Goal: Task Accomplishment & Management: Complete application form

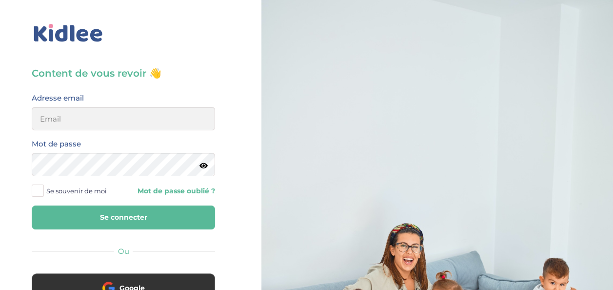
click at [79, 101] on label "Adresse email" at bounding box center [58, 98] width 52 height 13
click at [69, 119] on input "email" at bounding box center [123, 118] width 183 height 23
type input "[EMAIL_ADDRESS][DOMAIN_NAME]"
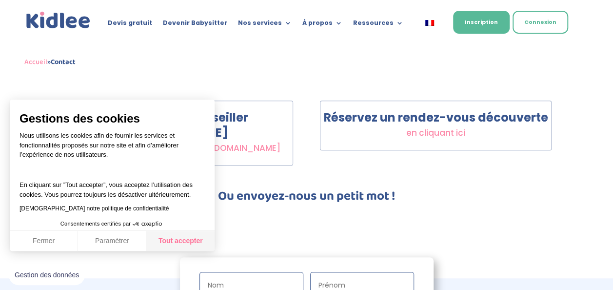
click at [169, 238] on button "Tout accepter" at bounding box center [180, 241] width 68 height 20
checkbox input "true"
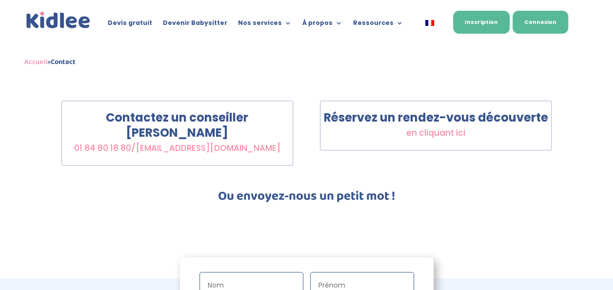
click at [552, 22] on link "Connexion" at bounding box center [540, 22] width 56 height 23
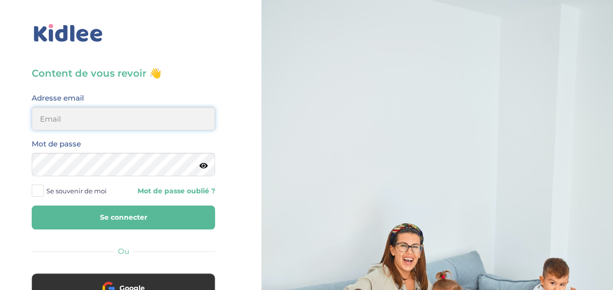
click at [86, 123] on input "email" at bounding box center [123, 118] width 183 height 23
type input "[EMAIL_ADDRESS][DOMAIN_NAME]"
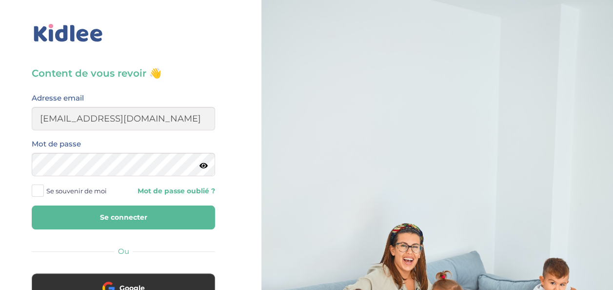
click at [146, 222] on button "Se connecter" at bounding box center [123, 217] width 183 height 24
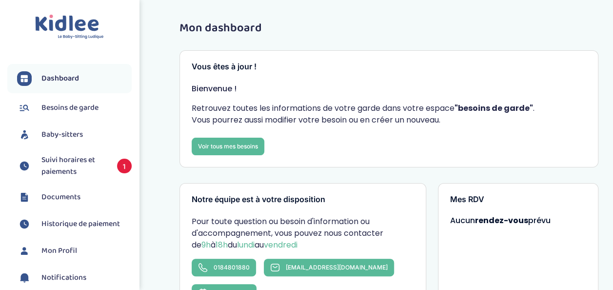
click at [90, 157] on span "Suivi horaires et paiements" at bounding box center [74, 165] width 66 height 23
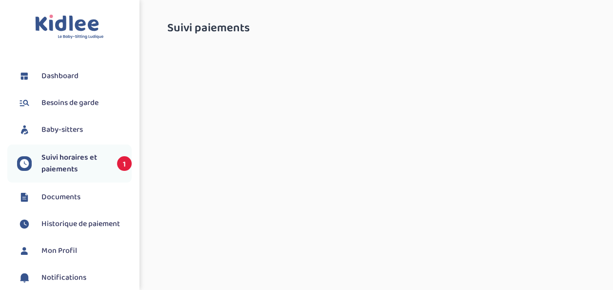
select select "[DATE]"
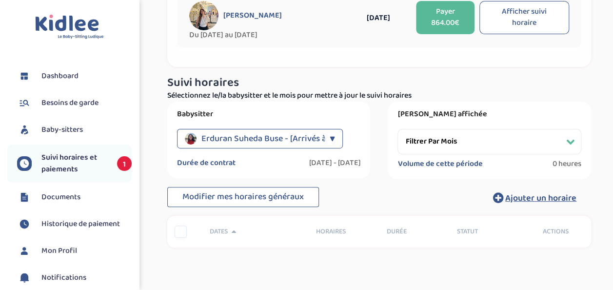
scroll to position [128, 0]
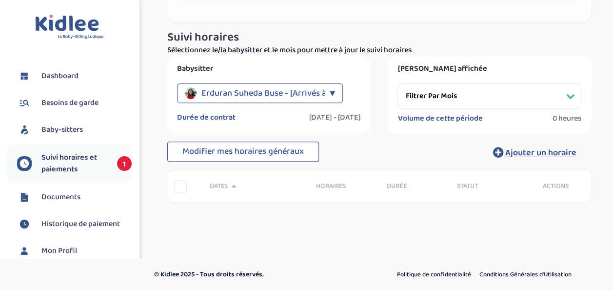
click at [67, 93] on li "Besoins de garde" at bounding box center [69, 103] width 124 height 24
click at [62, 102] on span "Besoins de garde" at bounding box center [69, 103] width 57 height 12
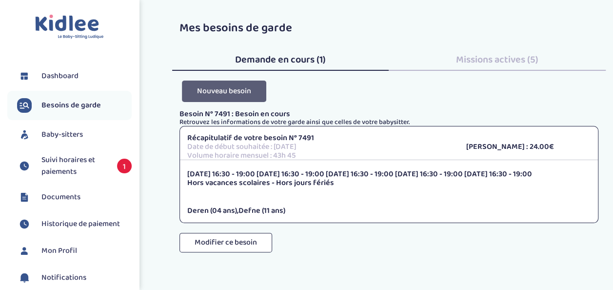
click at [222, 83] on button "Nouveau besoin" at bounding box center [224, 90] width 84 height 21
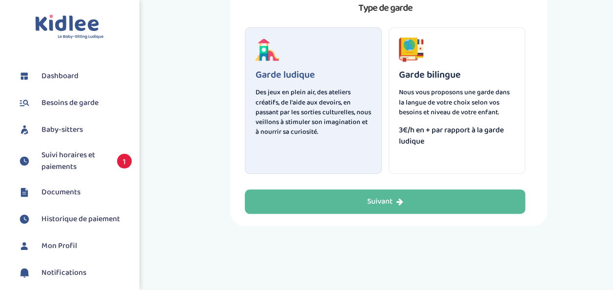
scroll to position [97, 0]
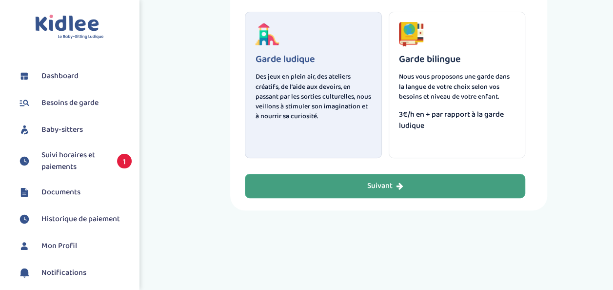
click at [296, 198] on div "Garde de mes enfants Type de garde Garde ludique Des jeux en plein air, des ate…" at bounding box center [388, 68] width 317 height 283
click at [307, 181] on button "Suivant" at bounding box center [385, 186] width 280 height 24
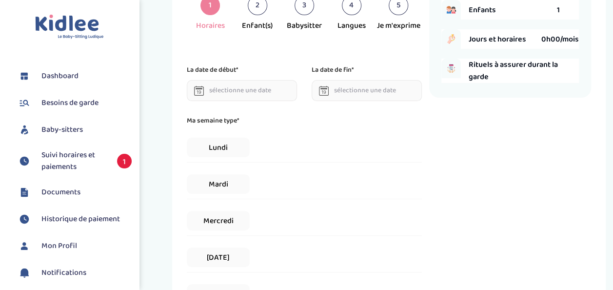
scroll to position [37, 0]
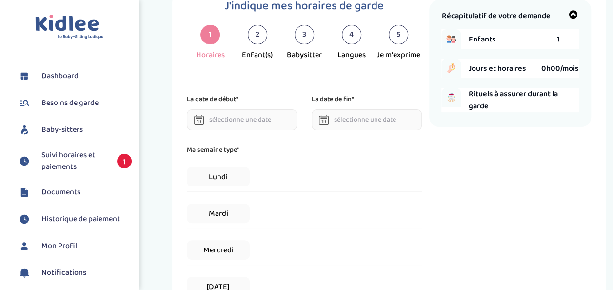
click at [221, 126] on input "text" at bounding box center [242, 119] width 110 height 21
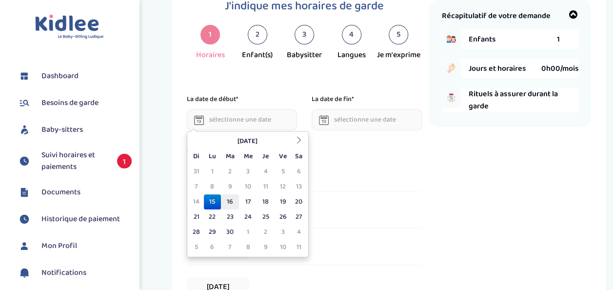
click at [227, 198] on td "16" at bounding box center [230, 201] width 18 height 15
type input "16-09-2025"
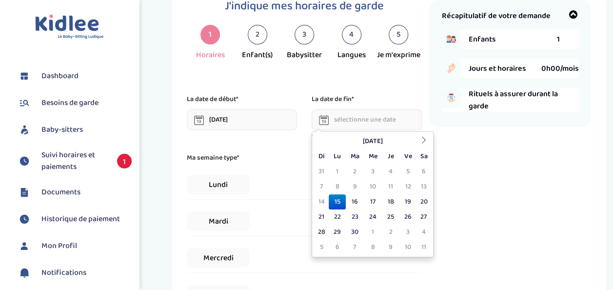
click at [353, 120] on input "text" at bounding box center [366, 119] width 110 height 21
click at [429, 142] on th at bounding box center [423, 141] width 15 height 15
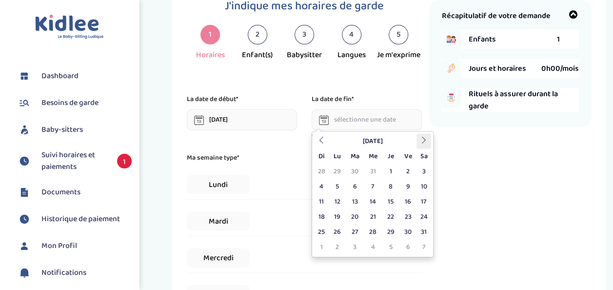
click at [429, 142] on th at bounding box center [423, 141] width 15 height 15
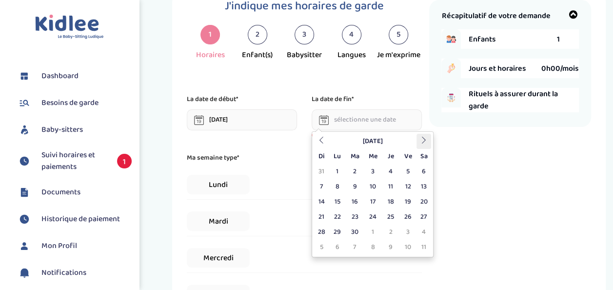
click at [429, 142] on th at bounding box center [423, 141] width 15 height 15
click at [406, 169] on td "3" at bounding box center [407, 171] width 17 height 15
type input "[DATE]"
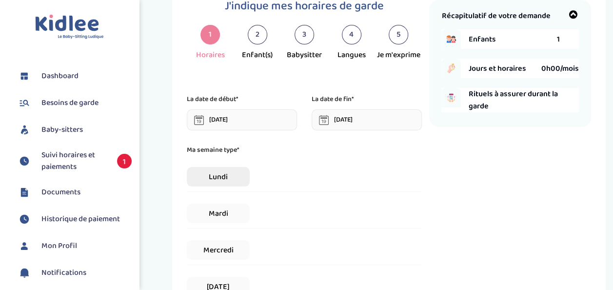
click at [247, 176] on span "Lundi" at bounding box center [218, 176] width 63 height 19
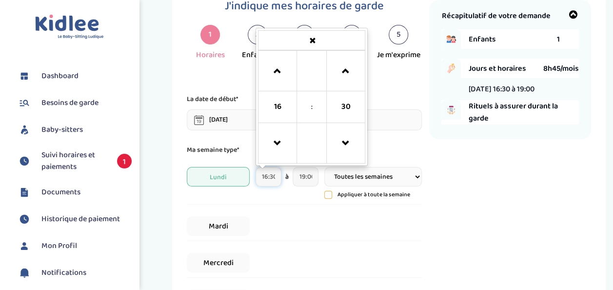
click at [278, 177] on input "16:30" at bounding box center [268, 176] width 26 height 19
click at [355, 148] on span at bounding box center [345, 143] width 26 height 26
type input "16:15"
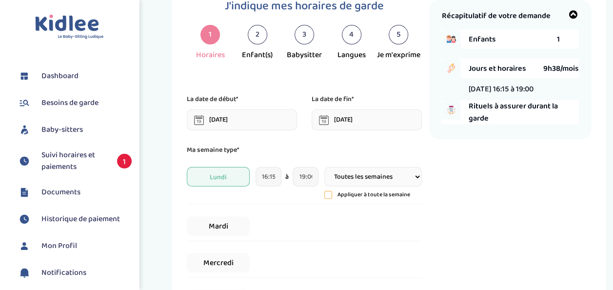
click at [328, 192] on icon at bounding box center [328, 194] width 7 height 7
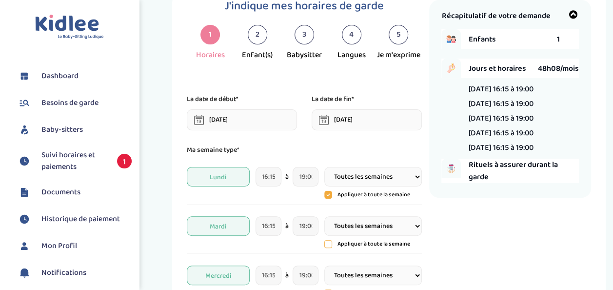
scroll to position [85, 0]
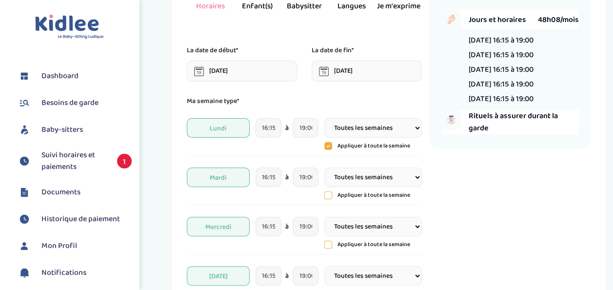
click at [328, 192] on icon at bounding box center [328, 195] width 7 height 7
click at [328, 192] on icon at bounding box center [328, 195] width 8 height 8
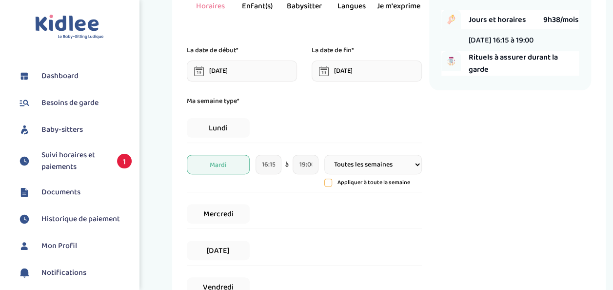
click at [331, 181] on icon at bounding box center [328, 182] width 7 height 7
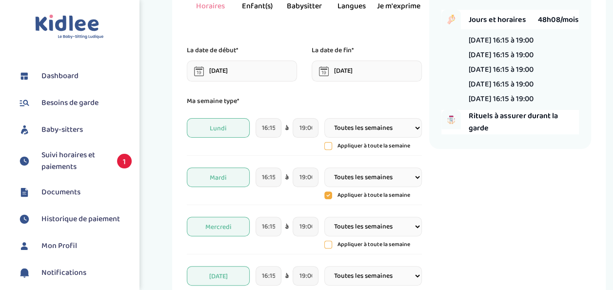
click at [290, 194] on div "Mardi 16:15 à 19:00 Toutes les semaines Toutes les 2 semaines Tous les mois App…" at bounding box center [304, 183] width 235 height 42
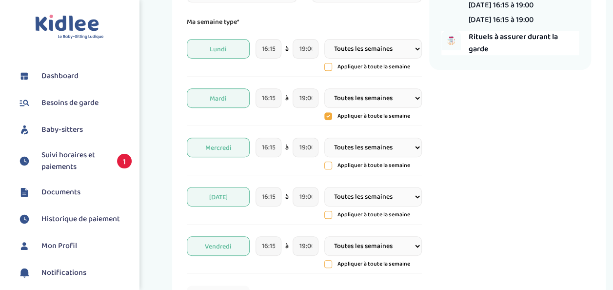
scroll to position [183, 0]
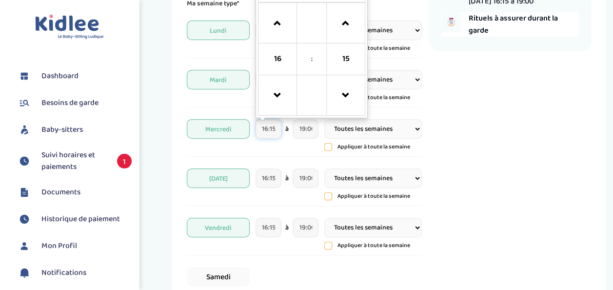
click at [271, 132] on input "16:15" at bounding box center [268, 128] width 26 height 19
drag, startPoint x: 281, startPoint y: 8, endPoint x: 280, endPoint y: 15, distance: 7.0
click at [281, 8] on link at bounding box center [277, 22] width 29 height 35
click at [336, 24] on span at bounding box center [345, 23] width 26 height 26
type input "17:30"
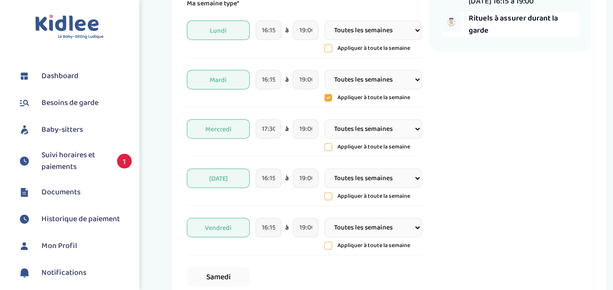
click at [299, 153] on div "Mercredi 17:30 à 19:00 Toutes les semaines Toutes les 2 semaines Tous les mois …" at bounding box center [304, 135] width 235 height 42
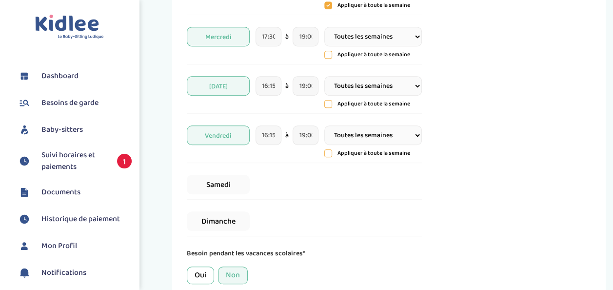
scroll to position [329, 0]
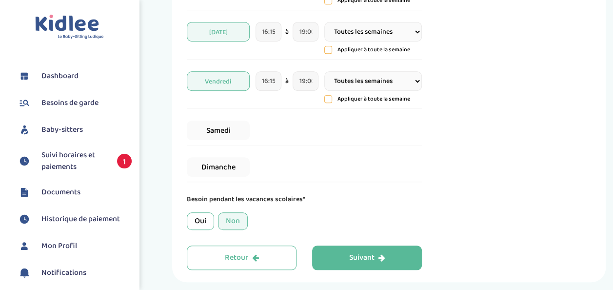
click at [235, 220] on div "Non" at bounding box center [233, 221] width 30 height 18
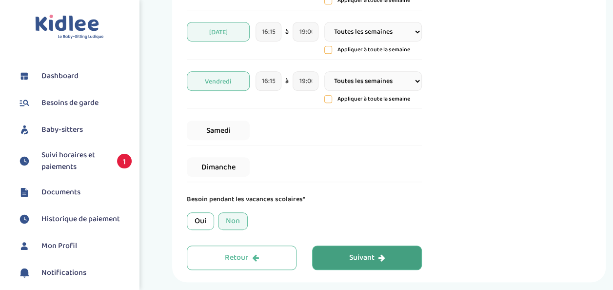
click at [369, 256] on div "Suivant" at bounding box center [367, 257] width 36 height 11
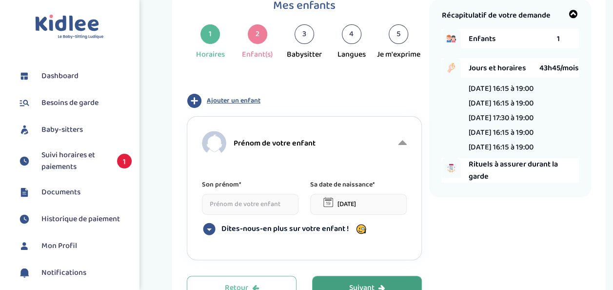
scroll to position [37, 0]
click at [247, 205] on input at bounding box center [250, 204] width 97 height 21
type input "DEREN ILYASOGLU"
type input"] "[STREET_ADDRESS],"
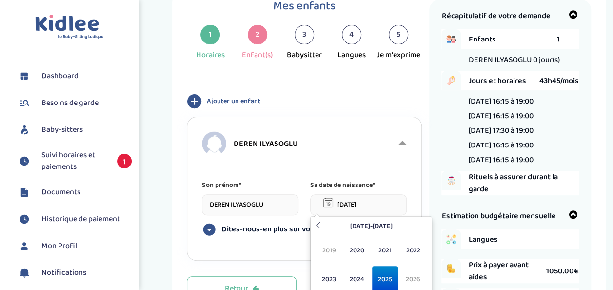
click at [338, 209] on input "15-09-2025" at bounding box center [358, 204] width 97 height 21
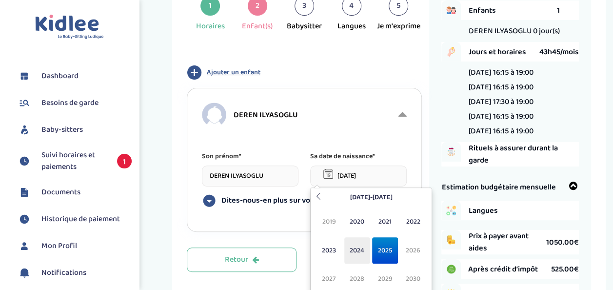
scroll to position [85, 0]
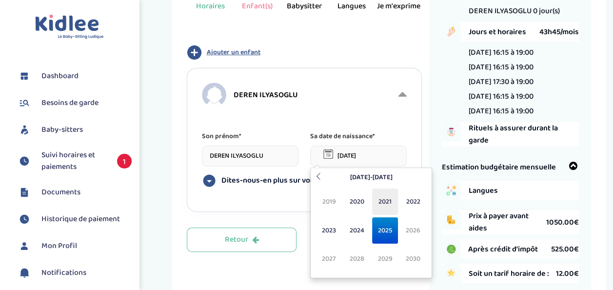
click at [390, 206] on span "2021" at bounding box center [385, 201] width 26 height 26
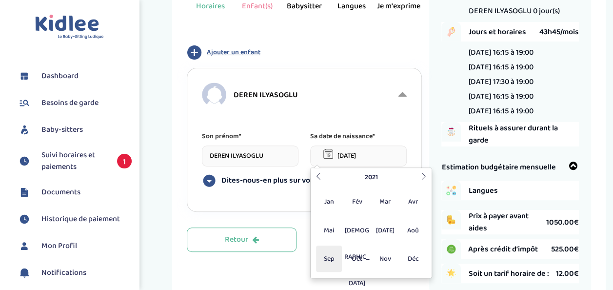
click at [331, 258] on span "Sep" at bounding box center [329, 258] width 26 height 26
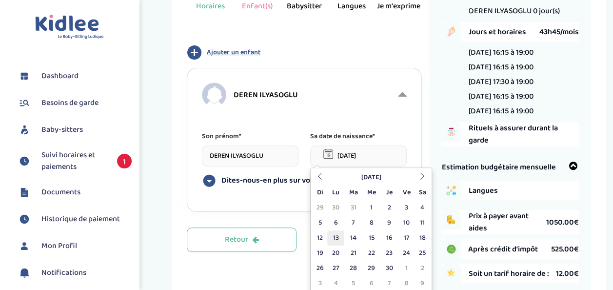
click at [337, 238] on td "13" at bounding box center [335, 237] width 17 height 15
type input "[DATE]"
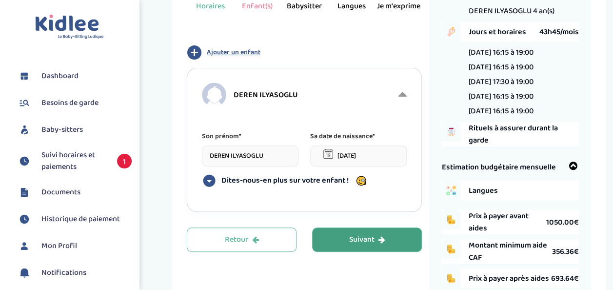
click at [337, 238] on button "Suivant" at bounding box center [367, 239] width 110 height 24
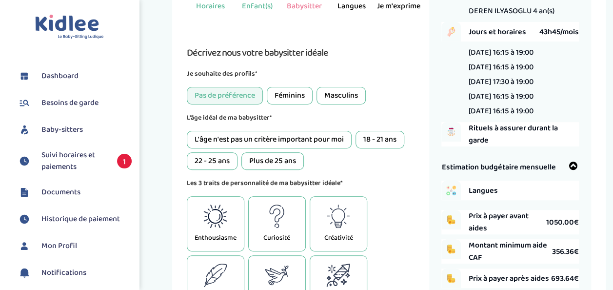
click at [296, 93] on div "Féminins" at bounding box center [290, 96] width 46 height 18
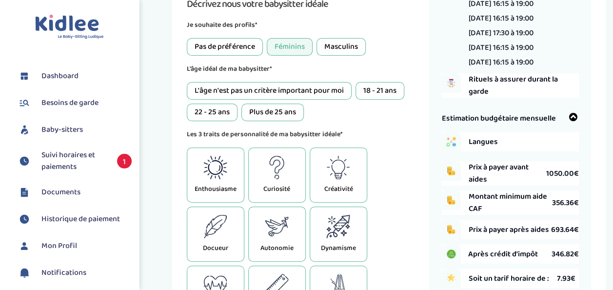
scroll to position [183, 0]
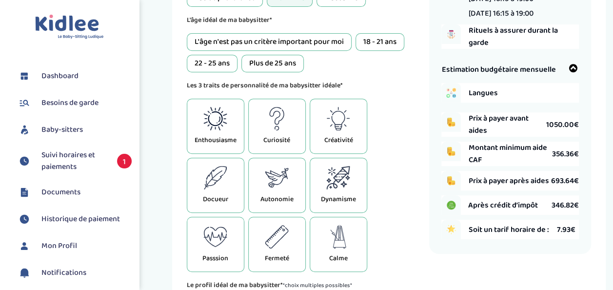
click at [272, 246] on icon at bounding box center [278, 237] width 19 height 21
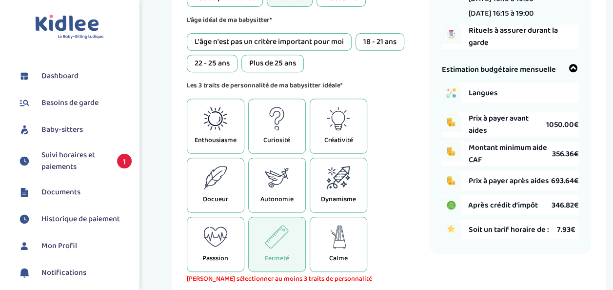
click at [278, 175] on icon at bounding box center [276, 177] width 23 height 19
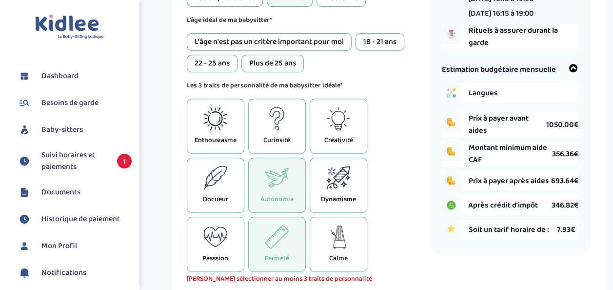
click at [200, 191] on div "Docueur" at bounding box center [216, 184] width 58 height 55
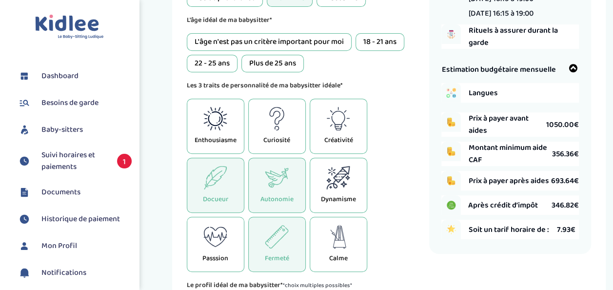
click at [359, 253] on div "Calme" at bounding box center [338, 243] width 58 height 55
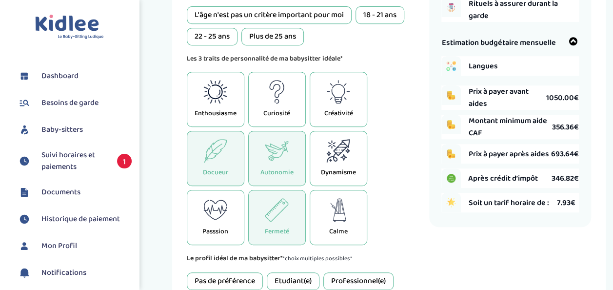
scroll to position [232, 0]
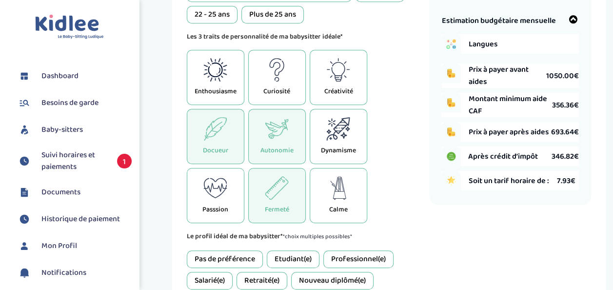
click at [362, 193] on div "Calme" at bounding box center [338, 195] width 58 height 55
click at [346, 196] on icon at bounding box center [338, 187] width 24 height 23
click at [327, 196] on icon at bounding box center [338, 187] width 24 height 23
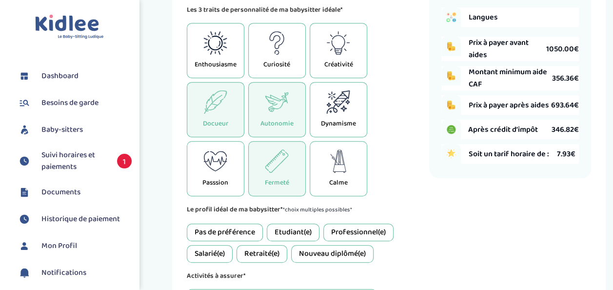
scroll to position [280, 0]
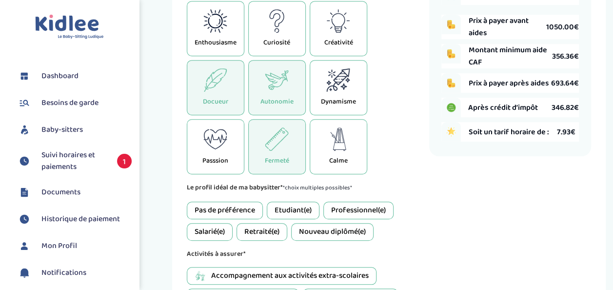
click at [233, 207] on div "Pas de préférence" at bounding box center [225, 210] width 76 height 18
click at [306, 207] on div "Etudiant(e)" at bounding box center [293, 210] width 53 height 18
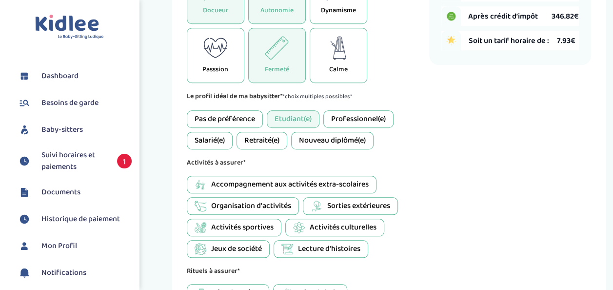
scroll to position [378, 0]
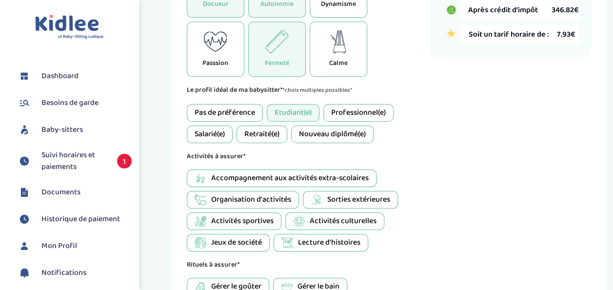
click at [281, 176] on span "Accompagnement aux activités extra-scolaires" at bounding box center [289, 178] width 157 height 12
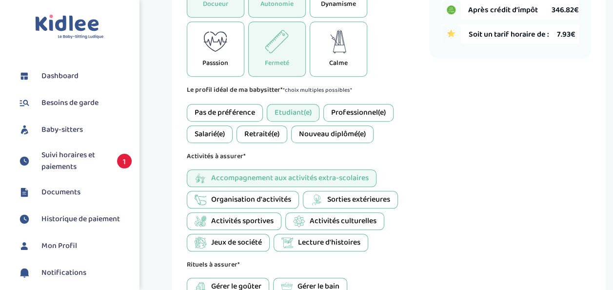
click at [281, 176] on span "Accompagnement aux activités extra-scolaires" at bounding box center [289, 178] width 157 height 12
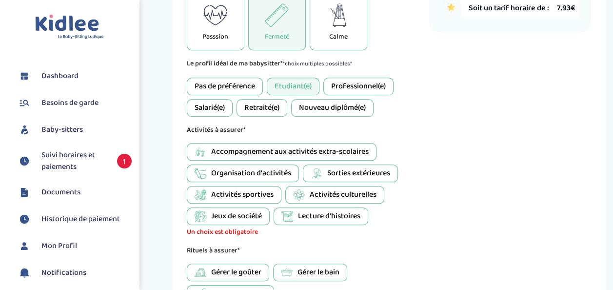
scroll to position [426, 0]
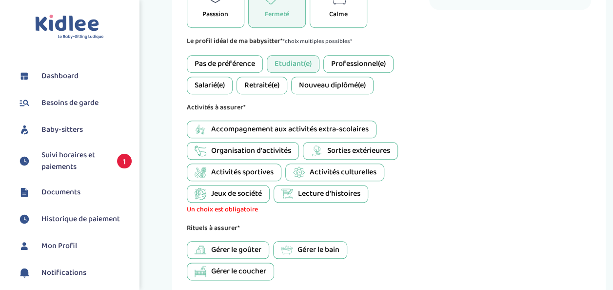
click at [251, 188] on span "Jeux de société" at bounding box center [236, 194] width 51 height 12
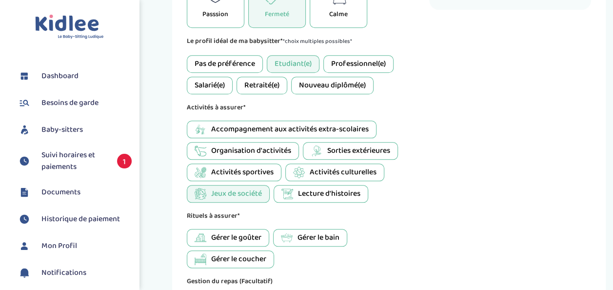
click at [322, 167] on span "Activités culturelles" at bounding box center [342, 172] width 67 height 12
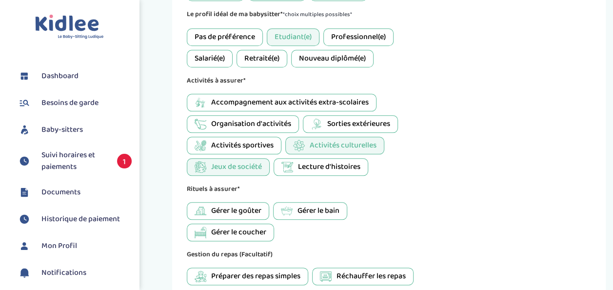
scroll to position [475, 0]
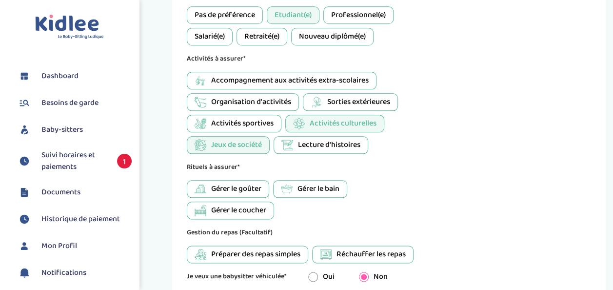
click at [234, 183] on span "Gérer le goûter" at bounding box center [236, 189] width 50 height 12
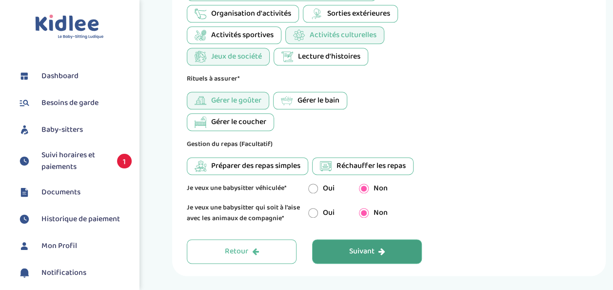
scroll to position [573, 0]
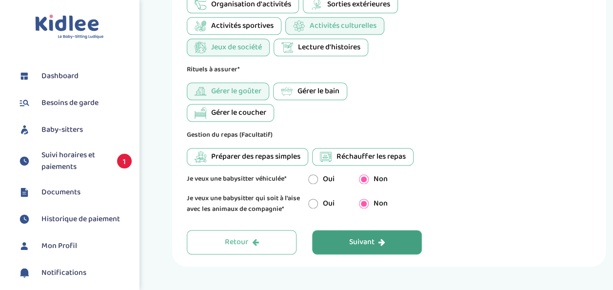
click at [343, 153] on span "Réchauffer les repas" at bounding box center [370, 157] width 69 height 12
click at [315, 201] on input "radio" at bounding box center [313, 203] width 10 height 10
radio input "true"
radio input "false"
click at [336, 230] on button "Suivant" at bounding box center [367, 242] width 110 height 24
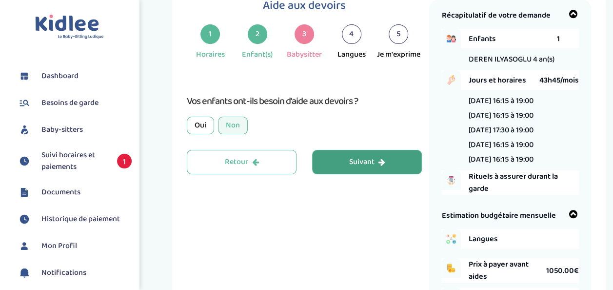
scroll to position [37, 0]
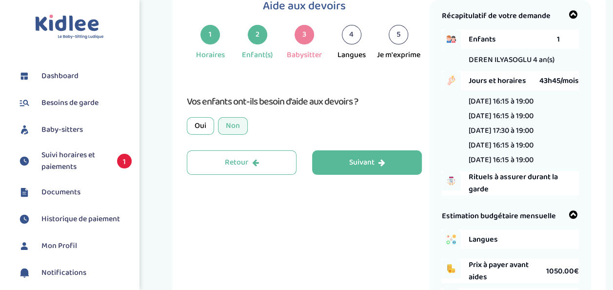
click at [202, 132] on div "Oui" at bounding box center [200, 126] width 27 height 18
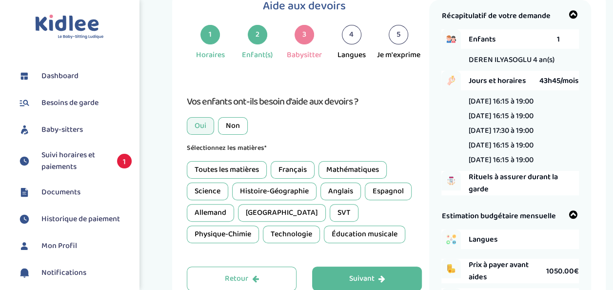
drag, startPoint x: 242, startPoint y: 169, endPoint x: 251, endPoint y: 169, distance: 8.3
click at [245, 169] on div "Toutes les matières" at bounding box center [227, 170] width 80 height 18
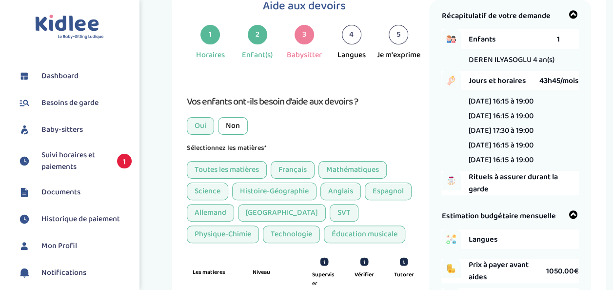
drag, startPoint x: 251, startPoint y: 169, endPoint x: 219, endPoint y: 167, distance: 31.7
click at [219, 167] on div "Toutes les matières" at bounding box center [227, 170] width 80 height 18
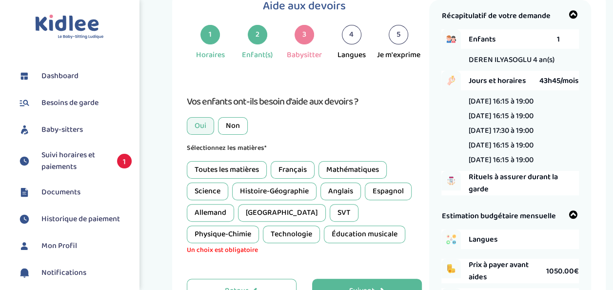
click at [284, 161] on div "Français" at bounding box center [292, 170] width 44 height 18
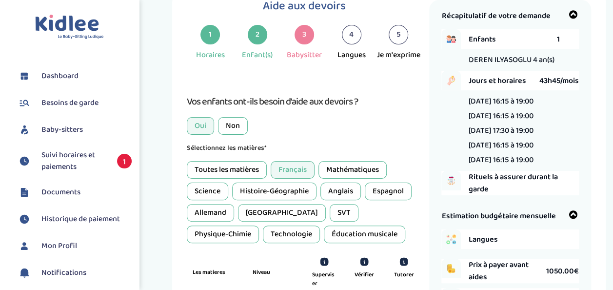
click at [339, 167] on div "Mathématiques" at bounding box center [352, 170] width 68 height 18
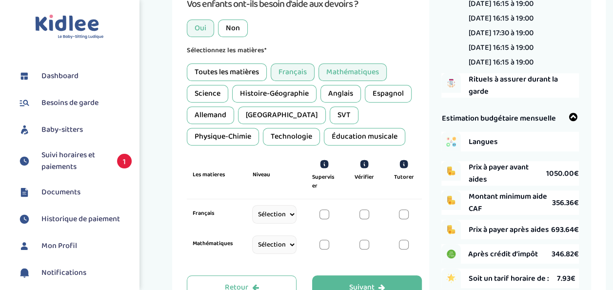
scroll to position [183, 0]
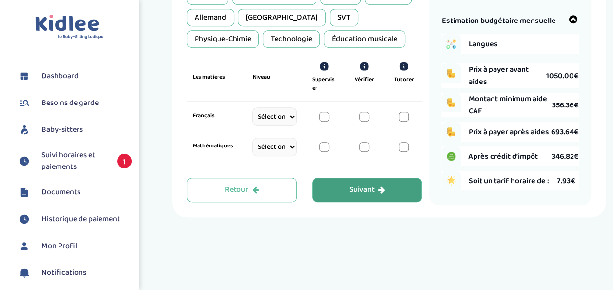
click at [364, 194] on button "Suivant" at bounding box center [367, 189] width 110 height 24
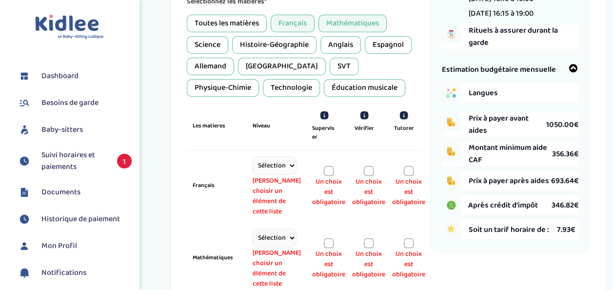
click at [368, 170] on div at bounding box center [369, 171] width 10 height 10
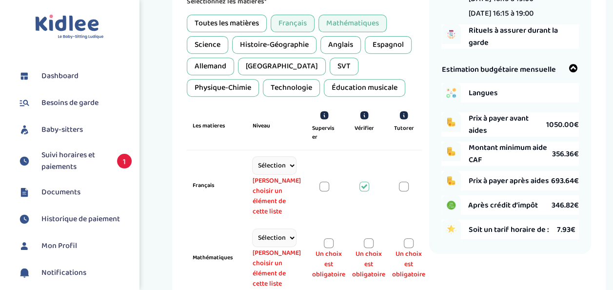
click at [366, 240] on div at bounding box center [369, 243] width 10 height 10
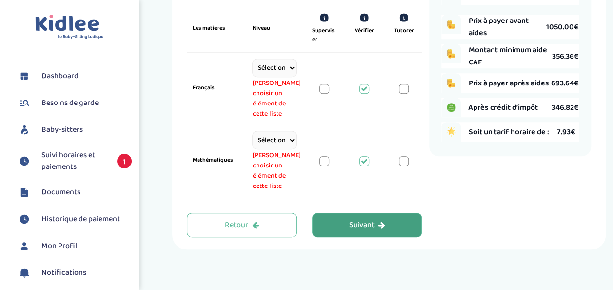
click at [375, 219] on div "Suivant" at bounding box center [367, 224] width 36 height 11
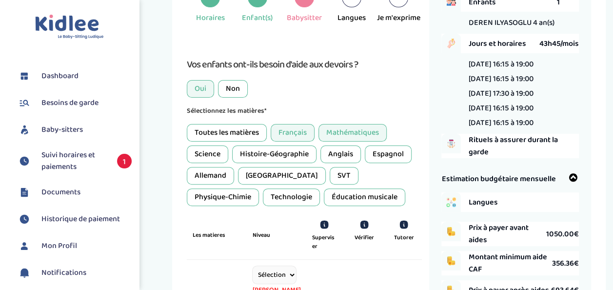
scroll to position [37, 0]
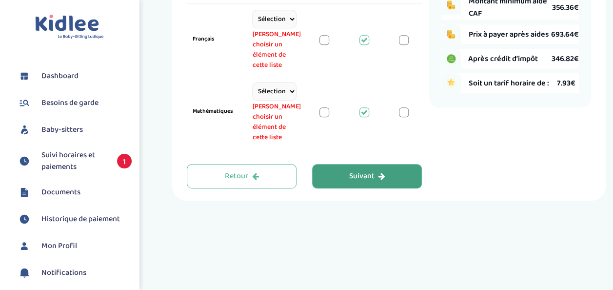
click at [347, 168] on button "Suivant" at bounding box center [367, 176] width 110 height 24
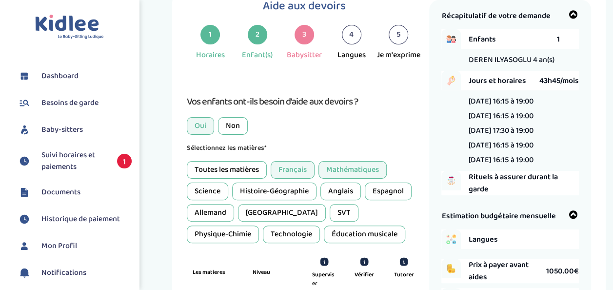
click at [346, 190] on div "Anglais" at bounding box center [340, 191] width 40 height 18
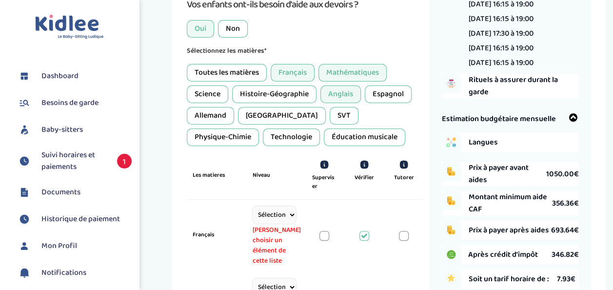
scroll to position [134, 0]
click at [333, 93] on div "Anglais" at bounding box center [340, 94] width 40 height 18
click at [249, 94] on div "Histoire-Géographie" at bounding box center [274, 94] width 84 height 18
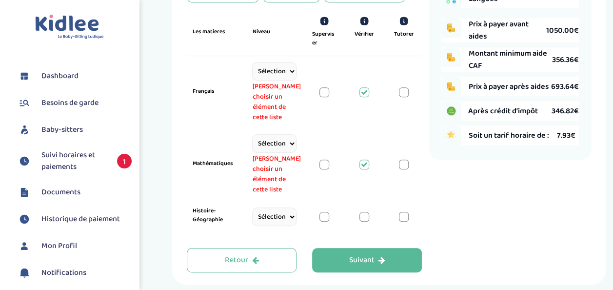
scroll to position [280, 0]
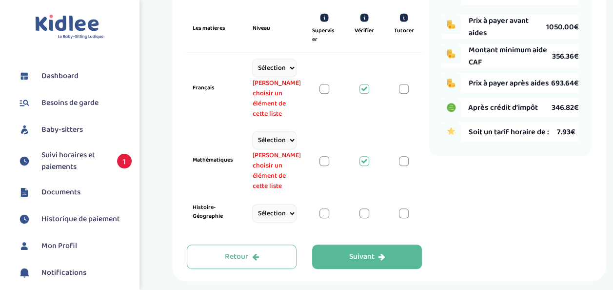
click at [364, 203] on div "Histoire-Géographie Sélectionne CP CE1 CE2 CM1 CM2 6eme 5eme 4eme 3eme Seconde …" at bounding box center [304, 213] width 235 height 32
click at [361, 208] on div at bounding box center [364, 213] width 10 height 10
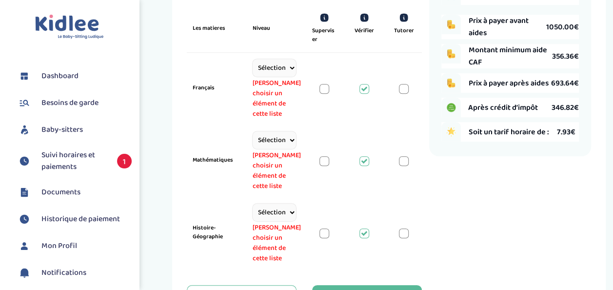
click at [260, 211] on select "Sélectionne CP CE1 CE2 CM1 CM2 6eme 5eme 4eme 3eme Seconde Prémière Terminale" at bounding box center [274, 212] width 44 height 19
select select "CM2"
click at [252, 203] on select "Sélectionne CP CE1 CE2 CM1 CM2 6eme 5eme 4eme 3eme Seconde Prémière Terminale" at bounding box center [274, 212] width 44 height 19
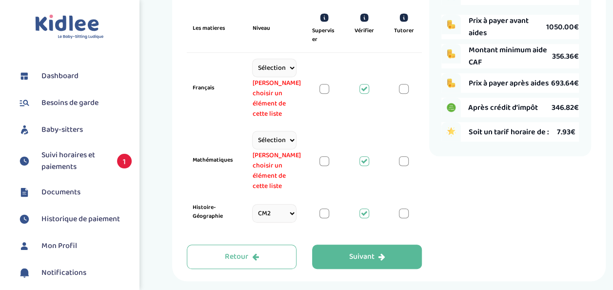
click at [264, 135] on select "Sélectionne CP CE1 CE2 CM1 CM2 6eme 5eme 4eme 3eme Seconde Prémière Terminale" at bounding box center [274, 140] width 44 height 19
select select "CM2"
click at [252, 131] on select "Sélectionne CP CE1 CE2 CM1 CM2 6eme 5eme 4eme 3eme Seconde Prémière Terminale" at bounding box center [274, 140] width 44 height 19
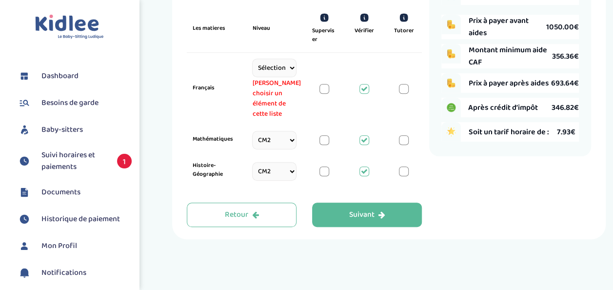
click at [267, 69] on select "Sélectionne CP CE1 CE2 CM1 CM2 6eme 5eme 4eme 3eme Seconde Prémière Terminale" at bounding box center [274, 67] width 44 height 19
select select "CM2"
click at [252, 58] on select "Sélectionne CP CE1 CE2 CM1 CM2 6eme 5eme 4eme 3eme Seconde Prémière Terminale" at bounding box center [274, 67] width 44 height 19
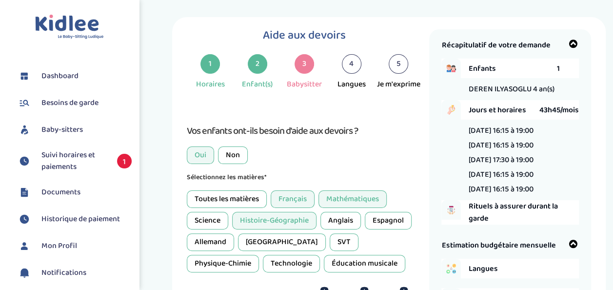
scroll to position [0, 0]
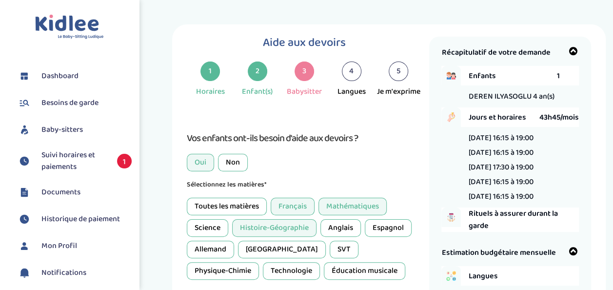
click at [255, 73] on div "2" at bounding box center [257, 70] width 19 height 19
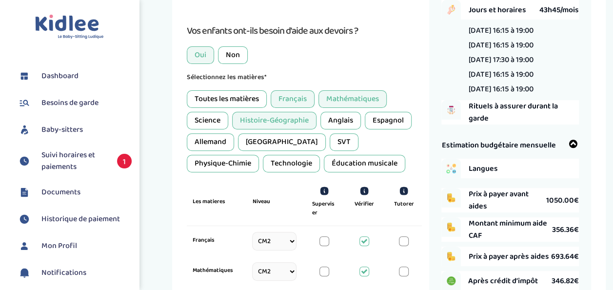
scroll to position [195, 0]
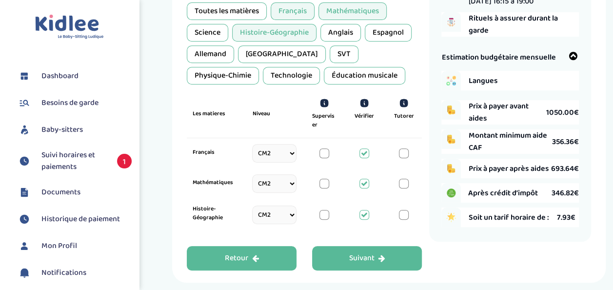
click at [252, 252] on div "Retour" at bounding box center [241, 257] width 34 height 11
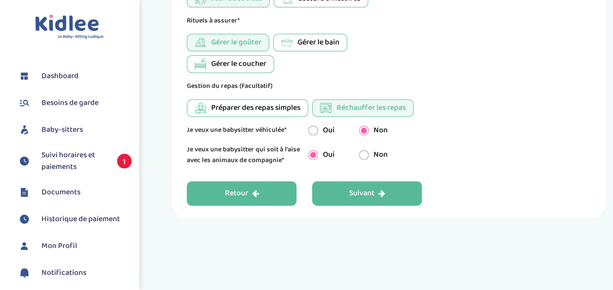
click at [233, 190] on div "Retour" at bounding box center [241, 193] width 34 height 11
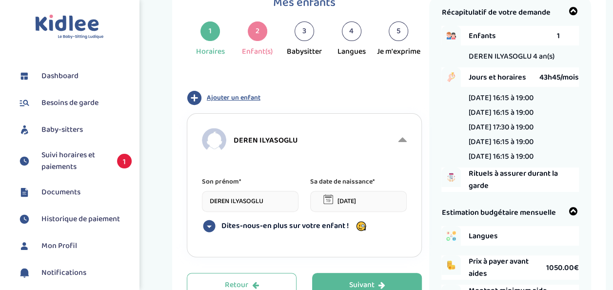
scroll to position [37, 0]
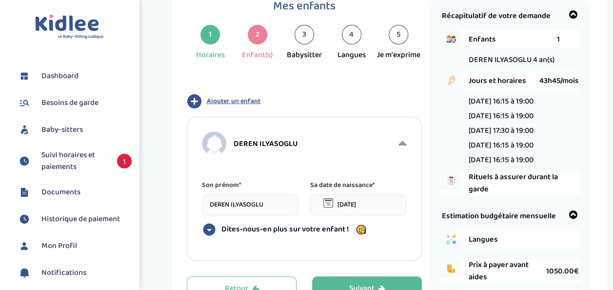
click at [241, 99] on span "Ajouter un enfant" at bounding box center [234, 101] width 54 height 10
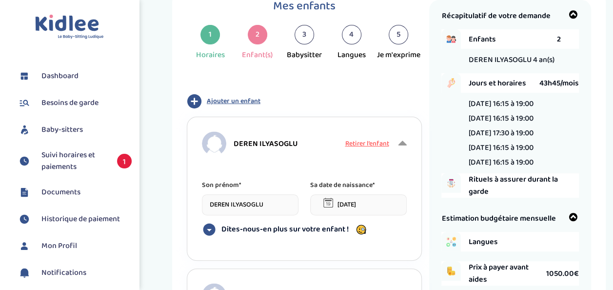
scroll to position [134, 0]
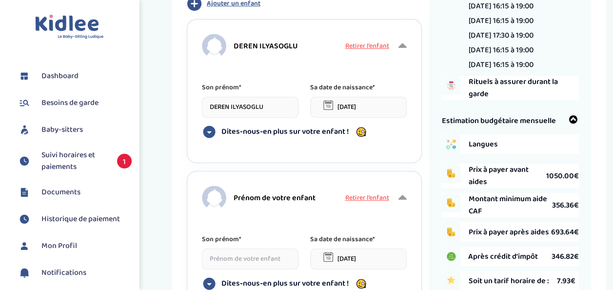
click at [247, 200] on span "Prénom de votre enfant" at bounding box center [274, 198] width 82 height 12
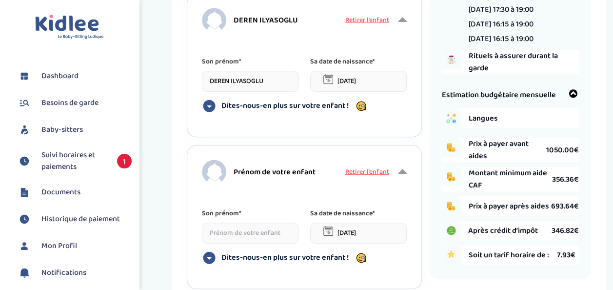
scroll to position [183, 0]
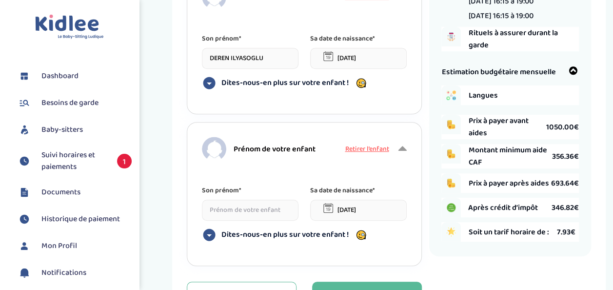
click at [230, 213] on input at bounding box center [250, 209] width 97 height 21
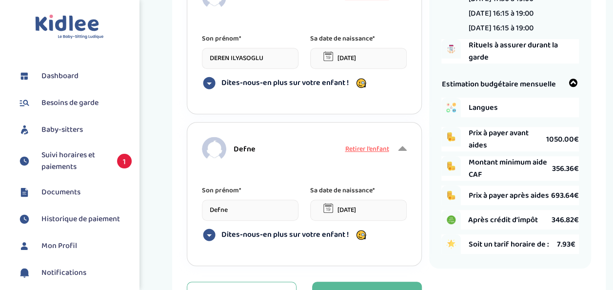
type input "Defne"
click at [345, 212] on input "15-09-2025" at bounding box center [358, 209] width 97 height 21
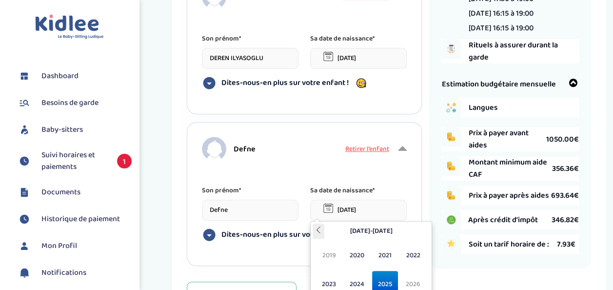
click at [323, 231] on th at bounding box center [318, 230] width 12 height 15
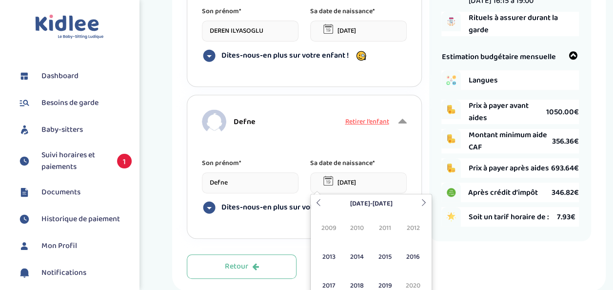
scroll to position [232, 0]
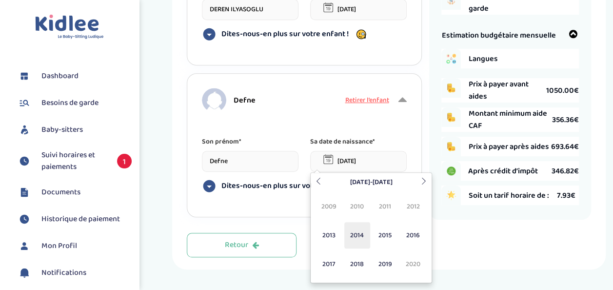
click at [351, 226] on span "2014" at bounding box center [357, 235] width 26 height 26
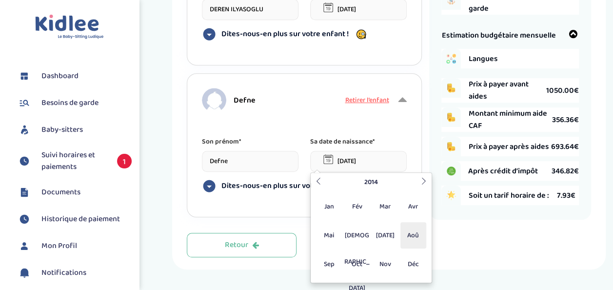
click at [417, 236] on span "Aoû" at bounding box center [413, 235] width 26 height 26
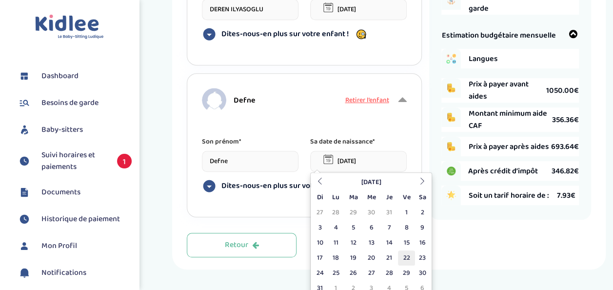
click at [409, 254] on td "22" at bounding box center [406, 257] width 17 height 15
type input "[DATE]"
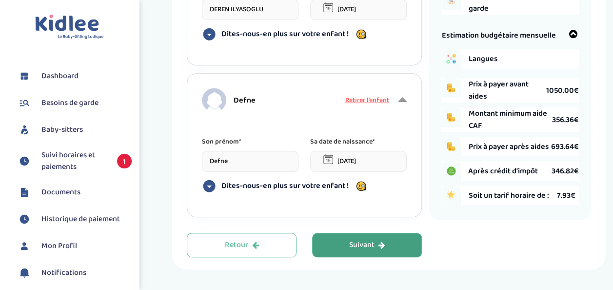
click at [362, 245] on div "Suivant" at bounding box center [367, 244] width 36 height 11
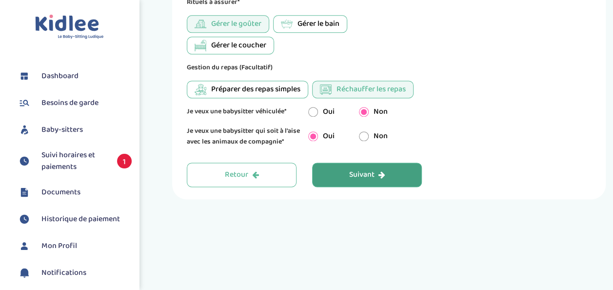
scroll to position [669, 0]
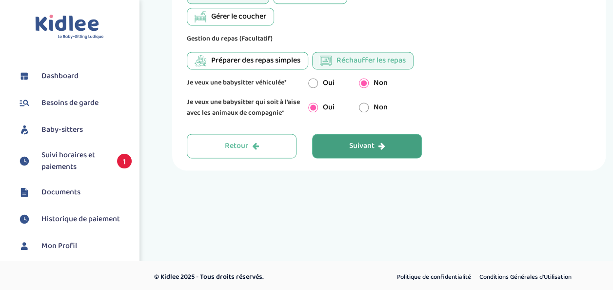
click at [353, 147] on div "Suivant" at bounding box center [367, 145] width 36 height 11
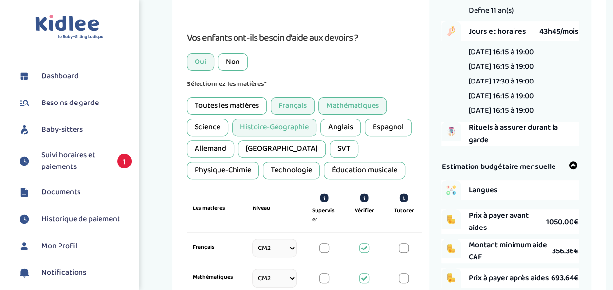
scroll to position [232, 0]
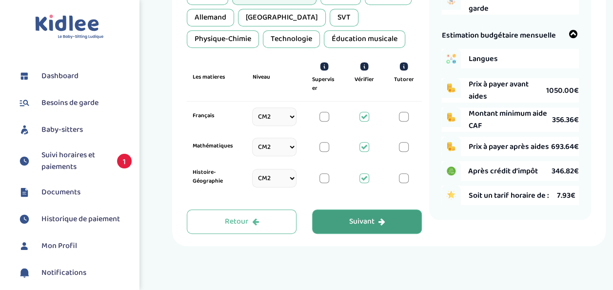
click at [368, 216] on div "Suivant" at bounding box center [367, 221] width 36 height 11
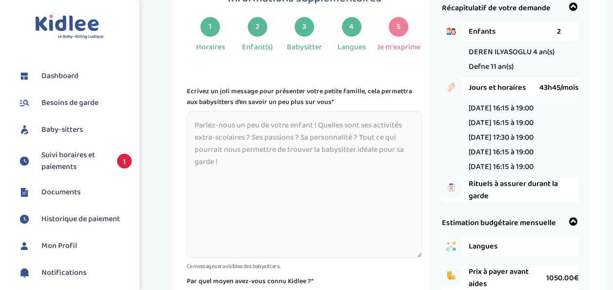
scroll to position [37, 0]
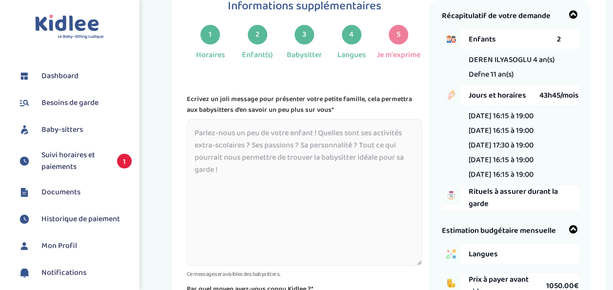
click at [286, 132] on textarea at bounding box center [304, 192] width 235 height 146
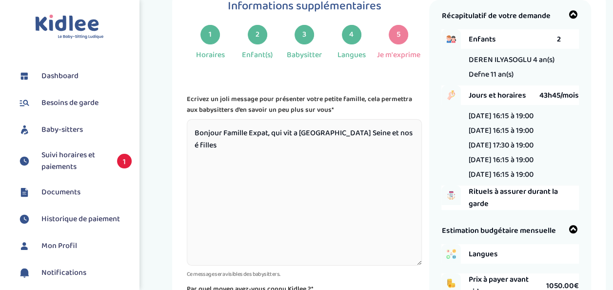
click at [385, 132] on textarea "Bonjour Famille Expat, qui vit a Neuilly Sur Seine et nos é filles" at bounding box center [304, 192] width 235 height 146
drag, startPoint x: 270, startPoint y: 134, endPoint x: 221, endPoint y: 124, distance: 50.7
click at [221, 124] on textarea "Bonjour Famille Expat, qui vit a Neuilly Sur Seine et nos 2 filles" at bounding box center [304, 192] width 235 height 146
click at [391, 135] on textarea "Bonjour, Nous vivons a Neuilly Sur Seine et nos 2 filles" at bounding box center [304, 192] width 235 height 146
click at [391, 135] on textarea "Bonjour, Nous vivons a Neuilly Sur Seine. Nos 2 filles sont H" at bounding box center [304, 192] width 235 height 146
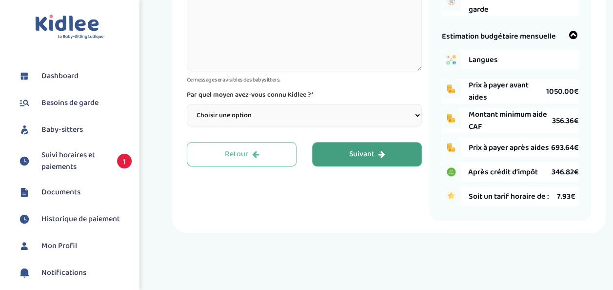
scroll to position [232, 0]
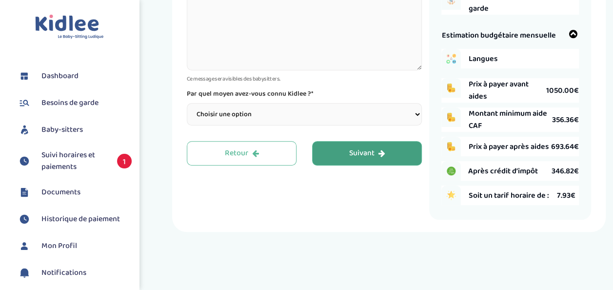
type textarea "Bonjour, Nous vivons a [GEOGRAPHIC_DATA]. Nos 2 filles sont H (sauf les mercred…"
click at [216, 117] on select "Choisir une option Bouche à Oreille Google Plateforme Gens de confiance Faceboo…" at bounding box center [304, 114] width 235 height 22
select select "6"
click at [187, 103] on select "Choisir une option Bouche à Oreille Google Plateforme Gens de confiance Faceboo…" at bounding box center [304, 114] width 235 height 22
click at [369, 145] on button "Suivant" at bounding box center [367, 153] width 110 height 24
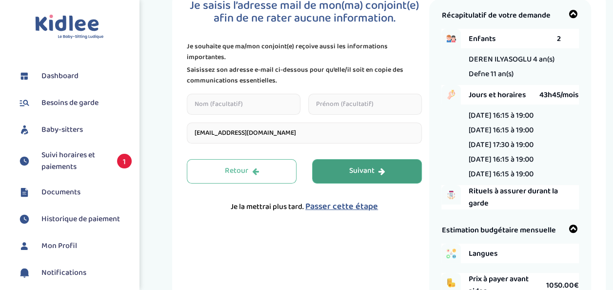
scroll to position [37, 0]
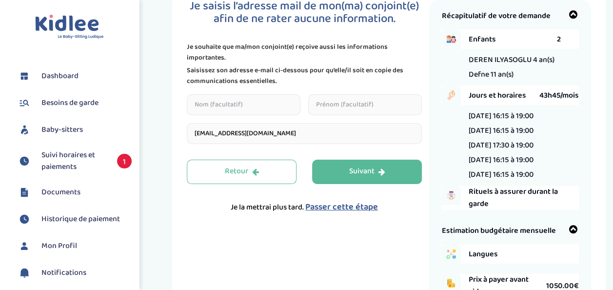
click at [213, 104] on input "text" at bounding box center [244, 104] width 114 height 21
type input "ILYASOGLU"
click at [361, 112] on input "Yigit Salih" at bounding box center [365, 104] width 114 height 21
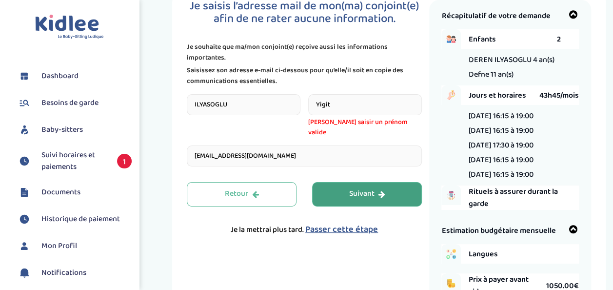
click at [341, 182] on button "Suivant" at bounding box center [367, 194] width 110 height 24
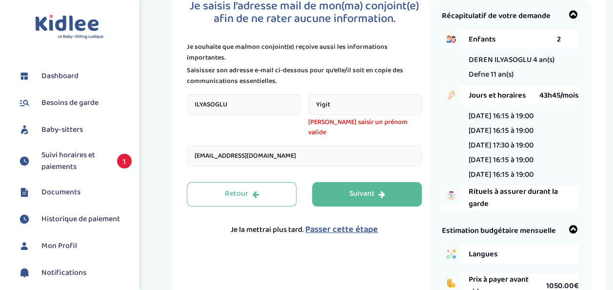
click at [352, 106] on input "Yigit" at bounding box center [365, 104] width 114 height 21
click at [306, 150] on input "[EMAIL_ADDRESS][DOMAIN_NAME]" at bounding box center [304, 155] width 235 height 21
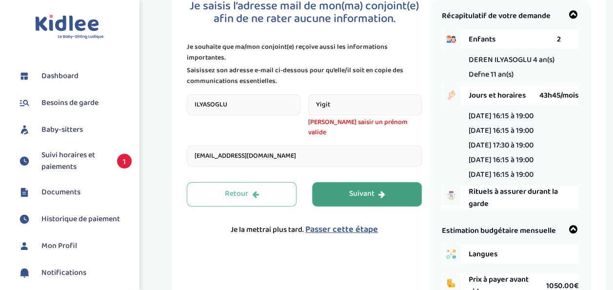
click at [375, 188] on div "Suivant" at bounding box center [367, 193] width 36 height 11
click at [340, 182] on button "Suivant" at bounding box center [367, 194] width 110 height 24
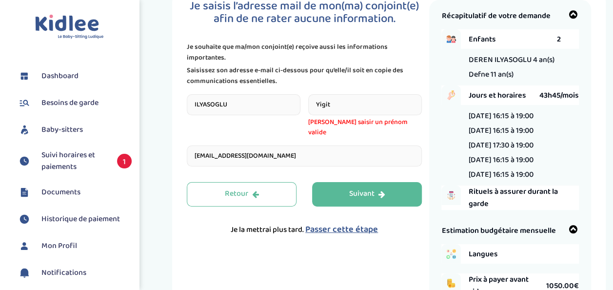
click at [342, 104] on input "Yigit" at bounding box center [365, 104] width 114 height 21
type input "Y"
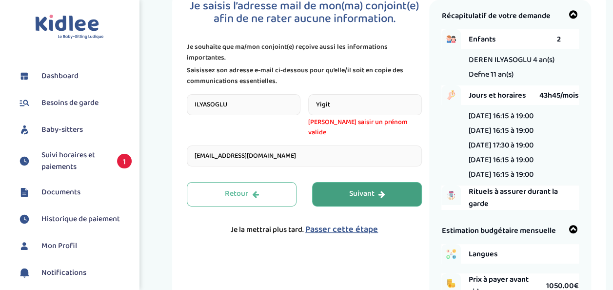
type input "Yigit"
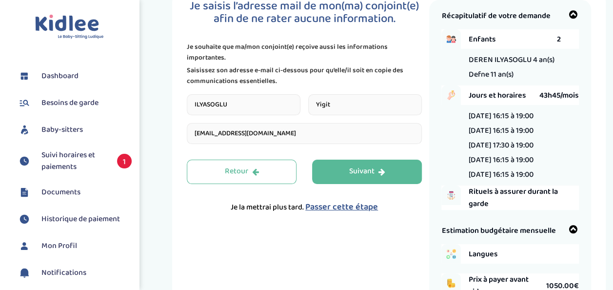
click at [327, 187] on div "Retour Suivant Je la mettrai plus tard. Passer cette étape" at bounding box center [304, 186] width 235 height 54
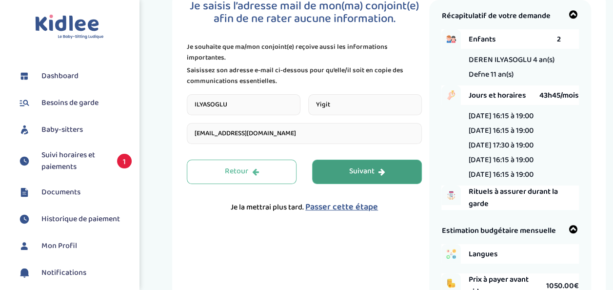
click at [342, 160] on button "Suivant" at bounding box center [367, 171] width 110 height 24
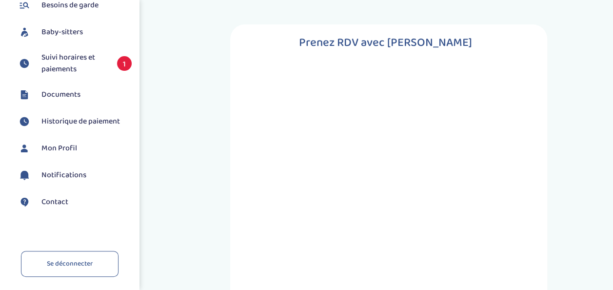
scroll to position [0, 0]
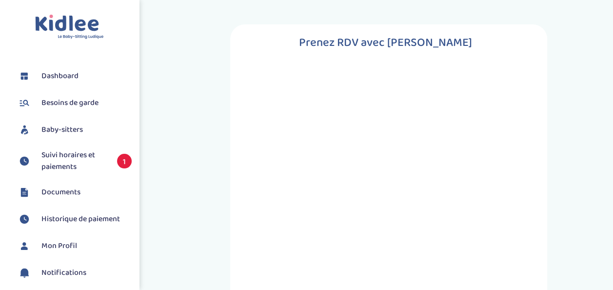
click at [50, 104] on span "Besoins de garde" at bounding box center [69, 103] width 57 height 12
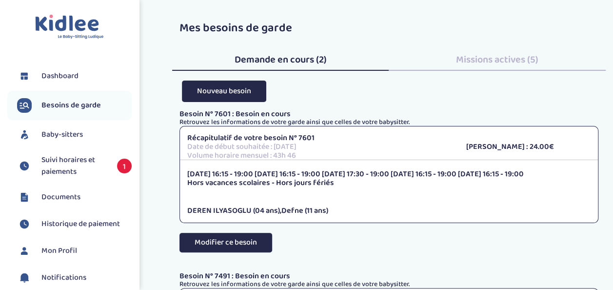
click at [212, 243] on button "Modifier ce besoin" at bounding box center [225, 241] width 93 height 19
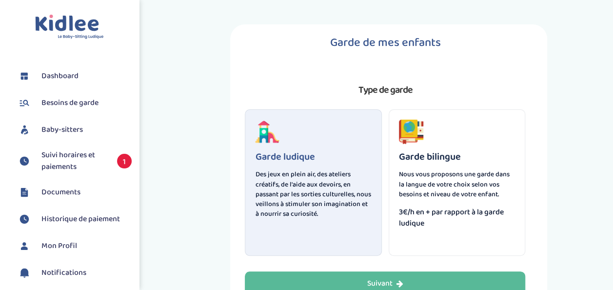
scroll to position [140, 0]
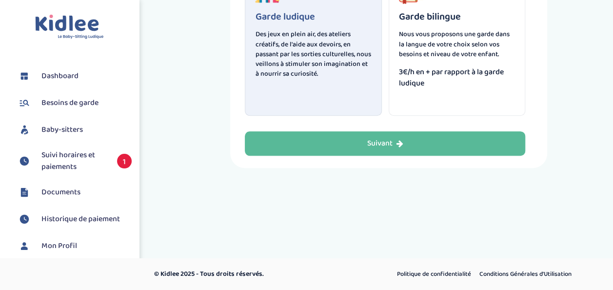
click at [38, 77] on link "Dashboard" at bounding box center [74, 76] width 115 height 15
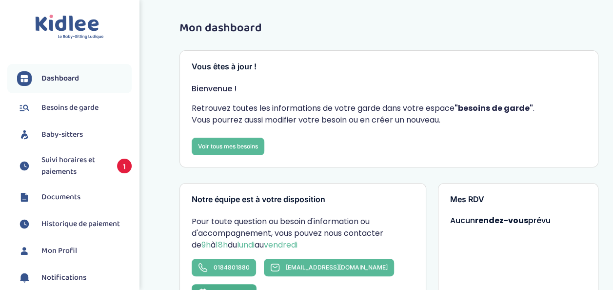
click at [250, 289] on span "Prendre RDV" at bounding box center [231, 292] width 37 height 7
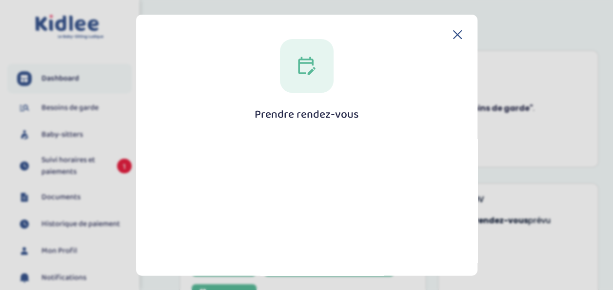
click at [454, 29] on div "Prendre rendez-vous [GEOGRAPHIC_DATA]" at bounding box center [306, 145] width 341 height 261
click at [454, 32] on icon at bounding box center [457, 34] width 9 height 9
